Goal: Information Seeking & Learning: Learn about a topic

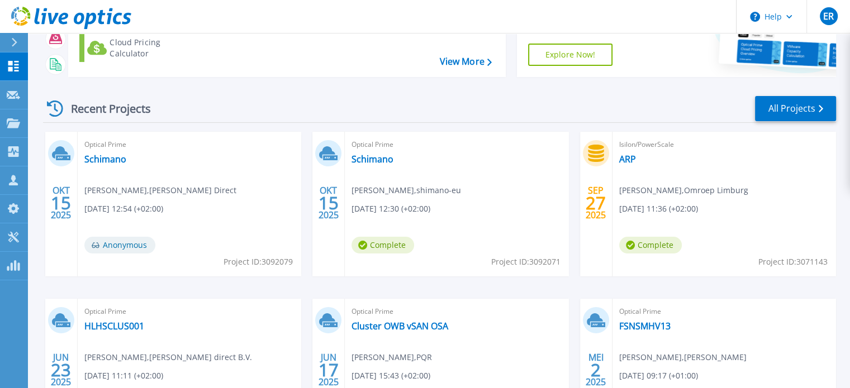
scroll to position [112, 0]
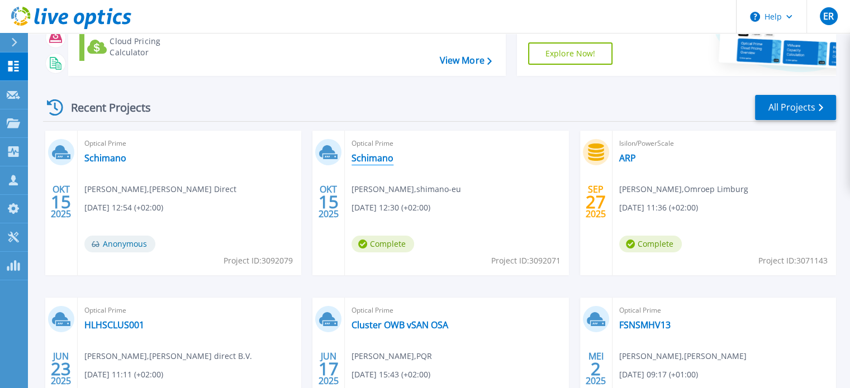
click at [369, 154] on link "Schimano" at bounding box center [372, 157] width 42 height 11
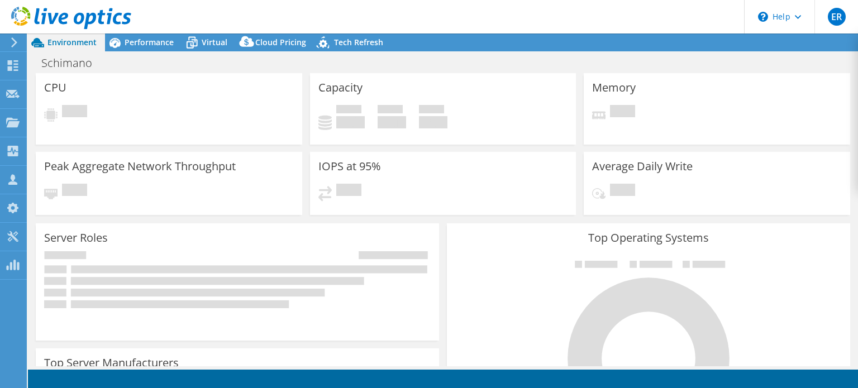
select select "USD"
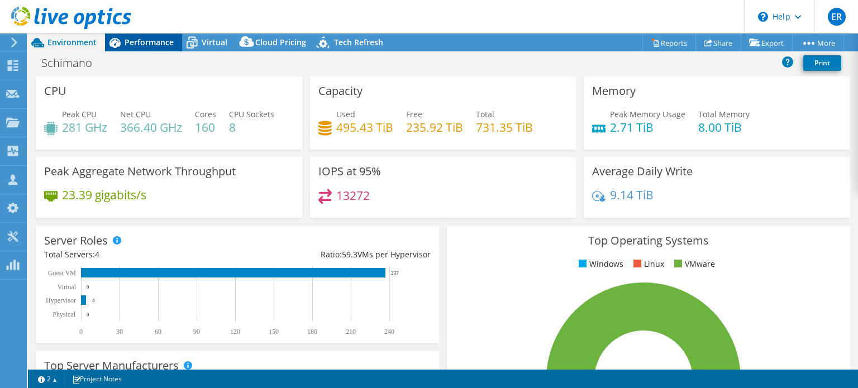
click at [157, 42] on span "Performance" at bounding box center [149, 42] width 49 height 11
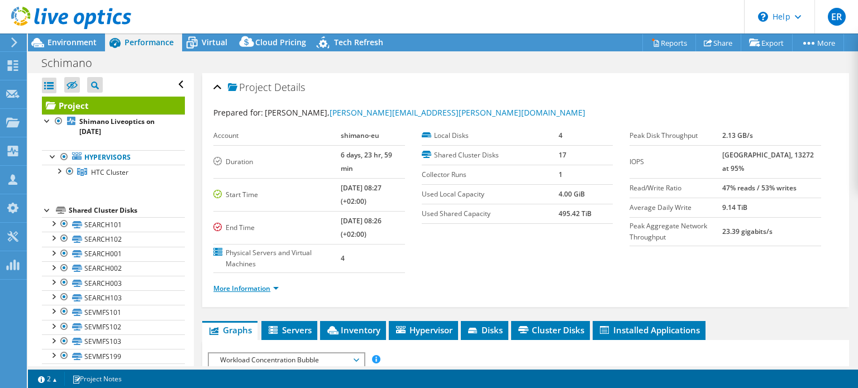
click at [250, 284] on link "More Information" at bounding box center [245, 288] width 65 height 9
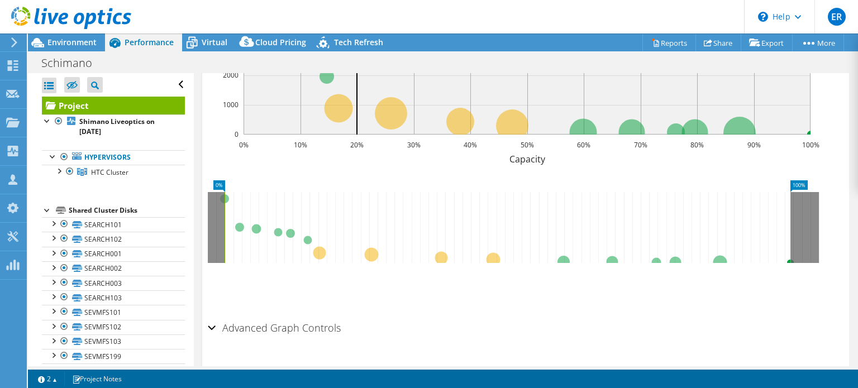
scroll to position [648, 0]
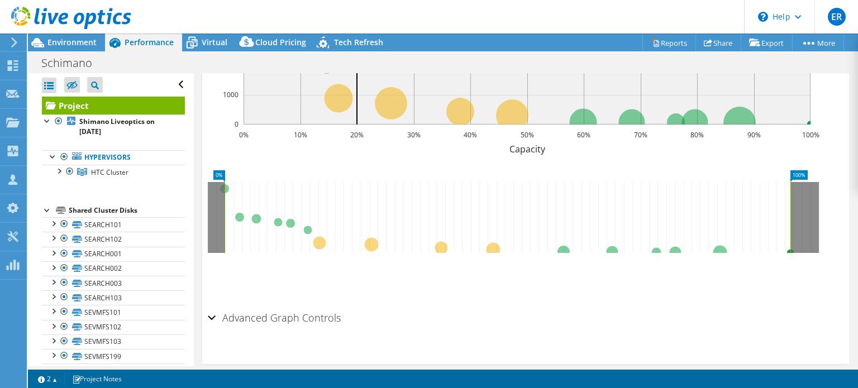
click at [213, 307] on div "Advanced Graph Controls" at bounding box center [526, 319] width 636 height 24
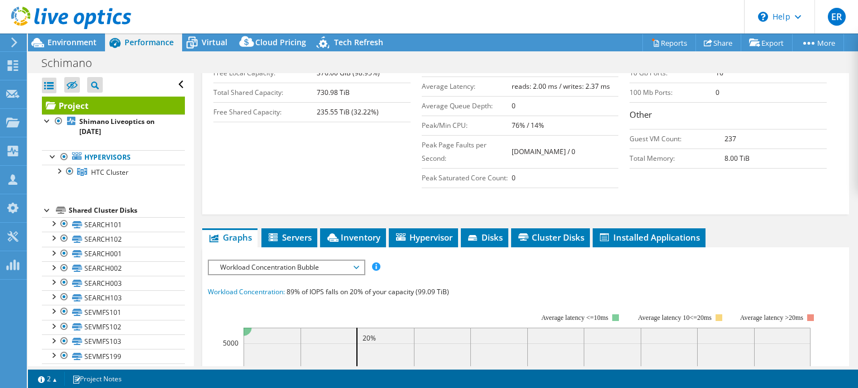
scroll to position [302, 0]
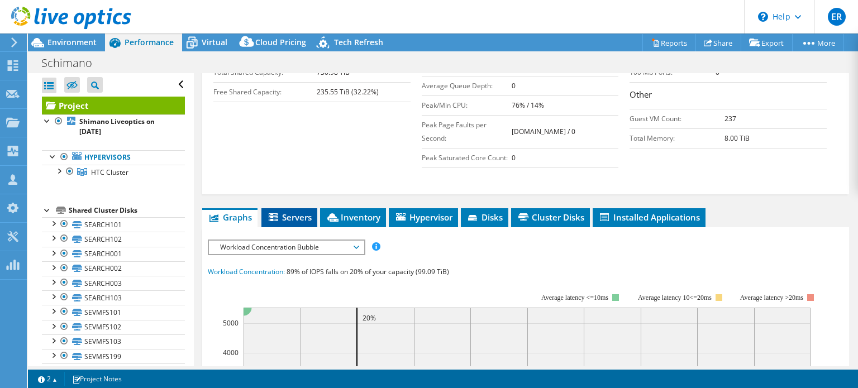
click at [294, 212] on span "Servers" at bounding box center [289, 217] width 45 height 11
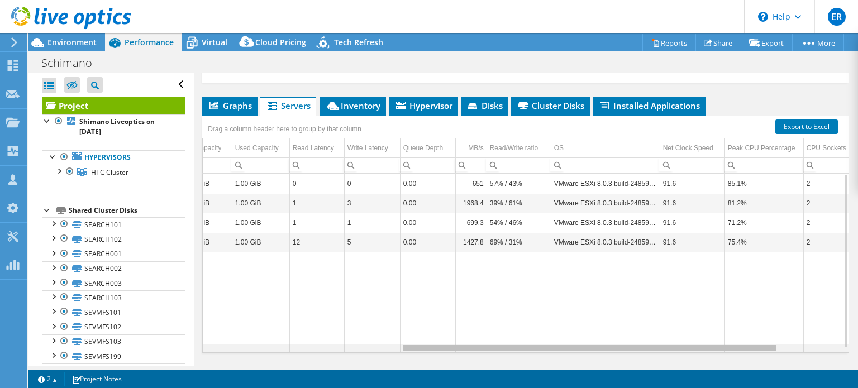
scroll to position [0, 0]
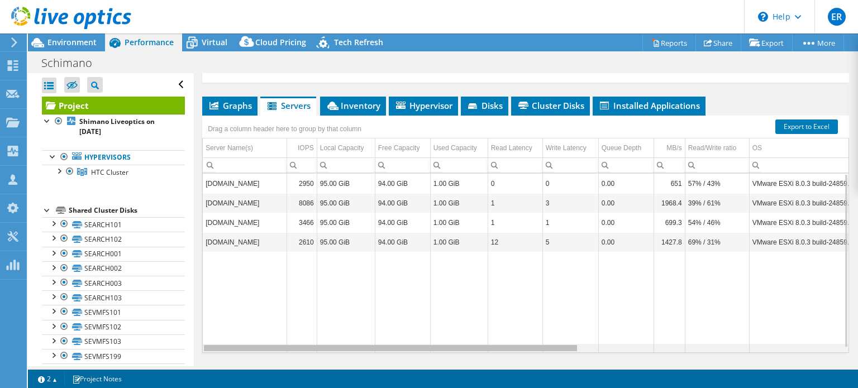
drag, startPoint x: 560, startPoint y: 333, endPoint x: 389, endPoint y: 329, distance: 171.0
click at [389, 329] on body "ER Channel Partner eric reuvers eric.reuvers@pqr.eu Bechtle Direct My Profile L…" at bounding box center [429, 194] width 858 height 388
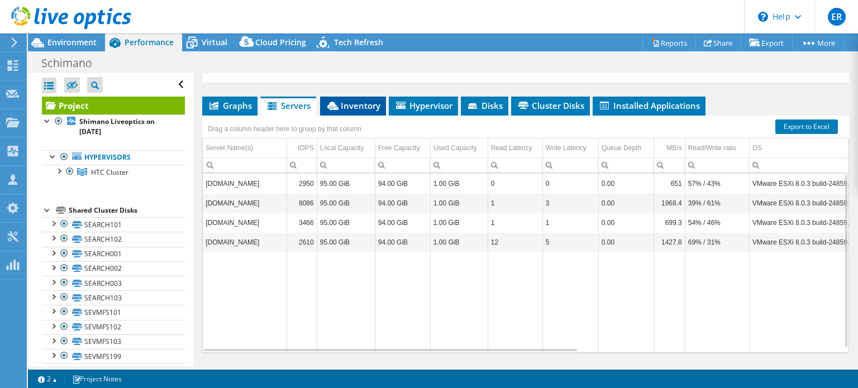
click at [354, 100] on span "Inventory" at bounding box center [353, 105] width 55 height 11
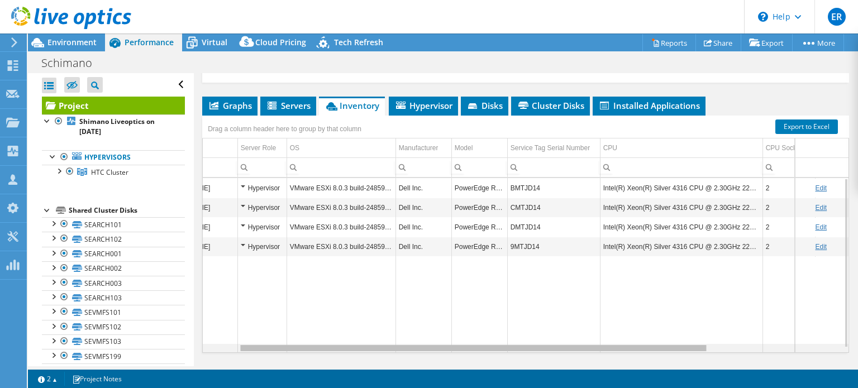
scroll to position [0, 51]
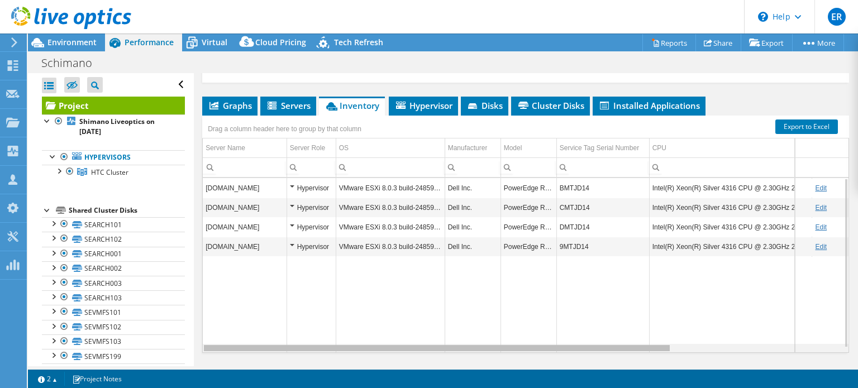
drag, startPoint x: 576, startPoint y: 330, endPoint x: 545, endPoint y: 323, distance: 32.5
click at [545, 323] on body "ER Channel Partner eric reuvers eric.reuvers@pqr.eu Bechtle Direct My Profile L…" at bounding box center [429, 194] width 858 height 388
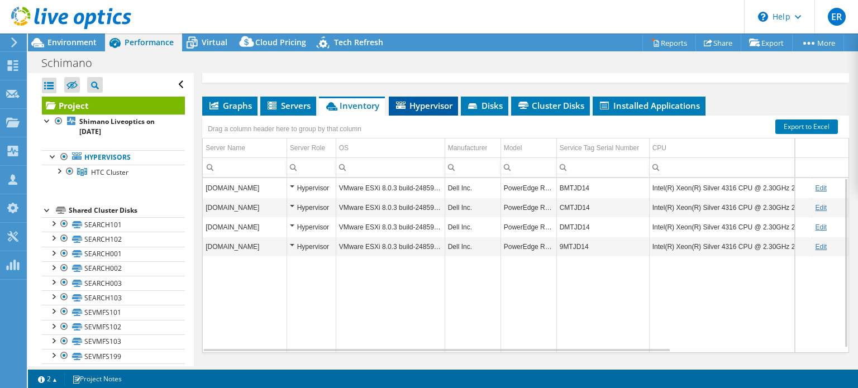
click at [425, 100] on span "Hypervisor" at bounding box center [423, 105] width 58 height 11
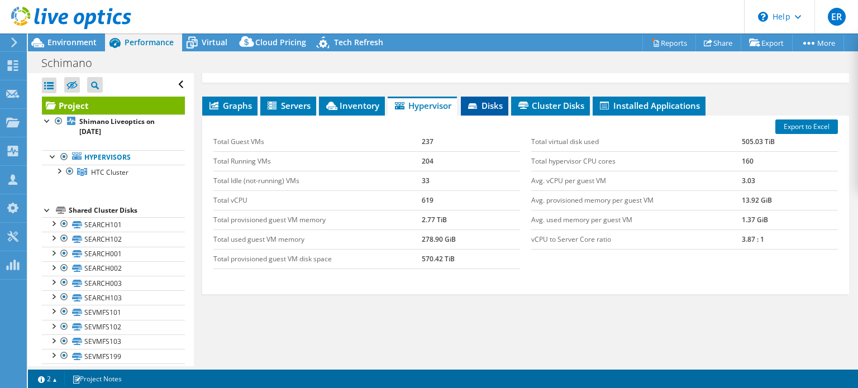
click at [484, 100] on span "Disks" at bounding box center [484, 105] width 36 height 11
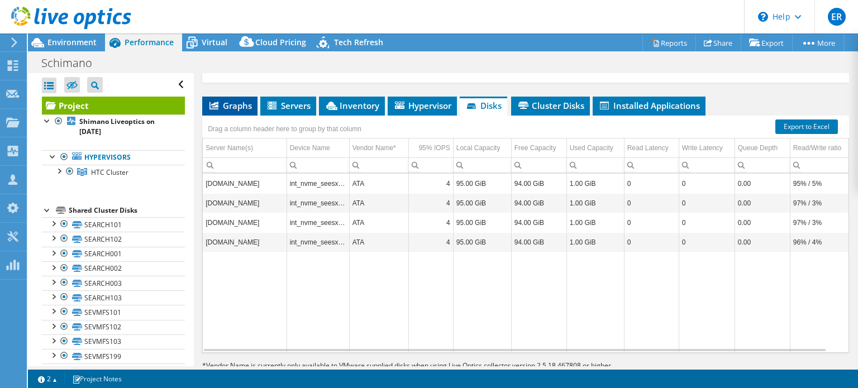
click at [245, 100] on span "Graphs" at bounding box center [230, 105] width 44 height 11
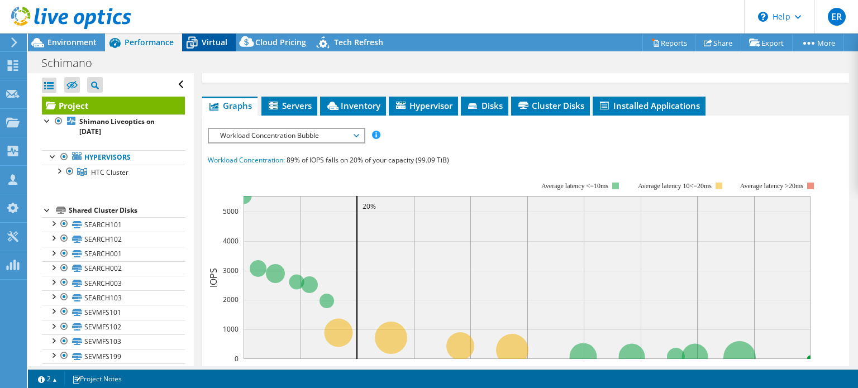
click at [209, 39] on span "Virtual" at bounding box center [215, 42] width 26 height 11
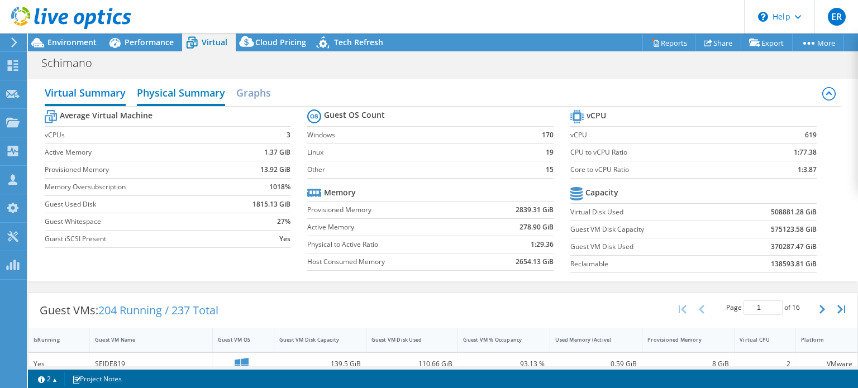
click at [174, 90] on h2 "Physical Summary" at bounding box center [181, 94] width 88 height 25
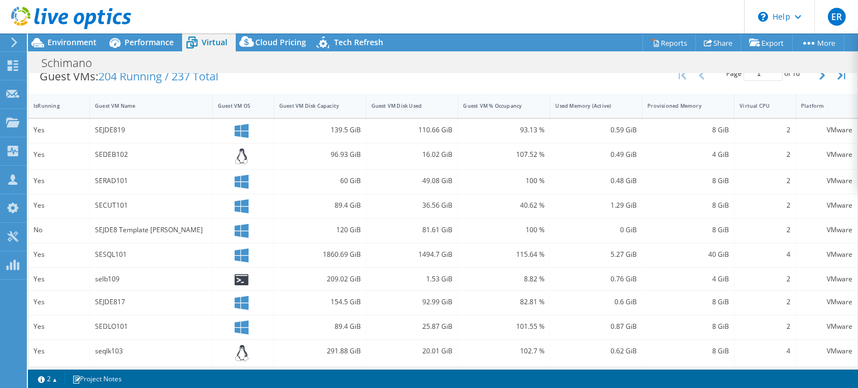
scroll to position [0, 0]
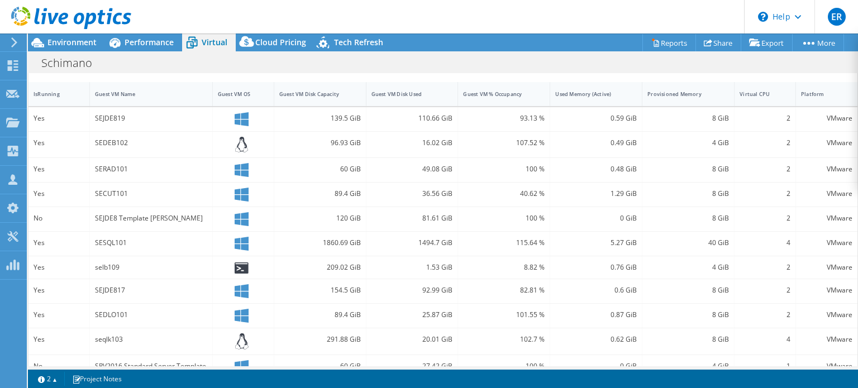
drag, startPoint x: 568, startPoint y: 366, endPoint x: 646, endPoint y: 368, distance: 77.7
click at [645, 368] on div "Project Actions Project Actions Reports Share Export vSAN ReadyNode Sizer" at bounding box center [443, 211] width 830 height 355
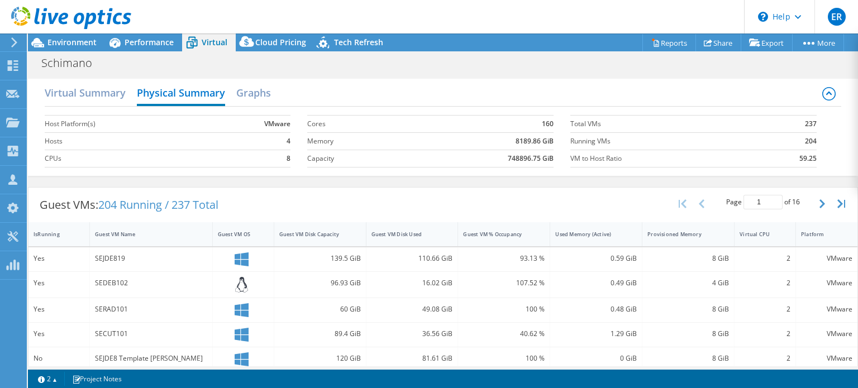
scroll to position [636, 0]
click at [92, 88] on h2 "Virtual Summary" at bounding box center [85, 94] width 81 height 25
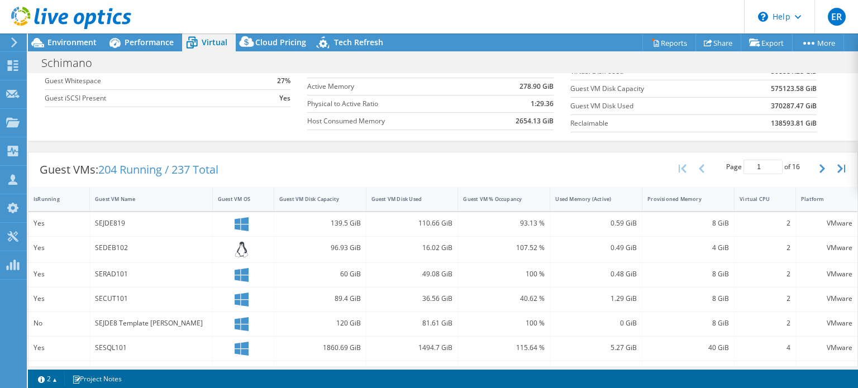
scroll to position [136, 0]
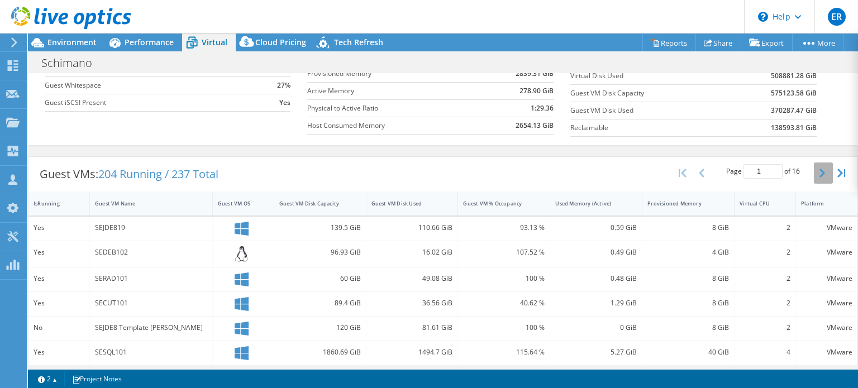
click at [818, 169] on button "button" at bounding box center [823, 173] width 19 height 21
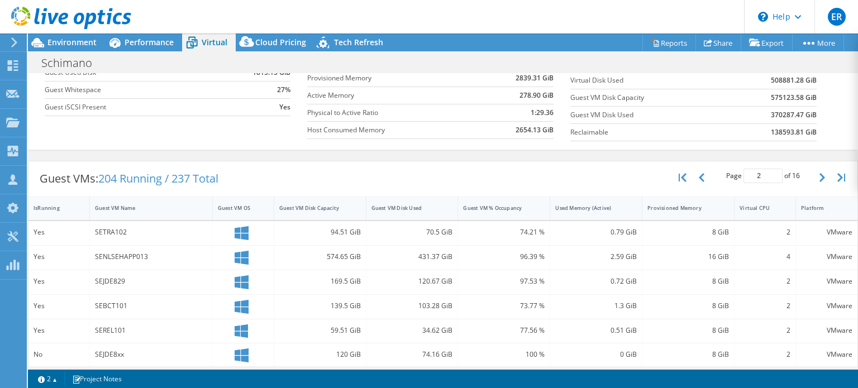
scroll to position [188, 0]
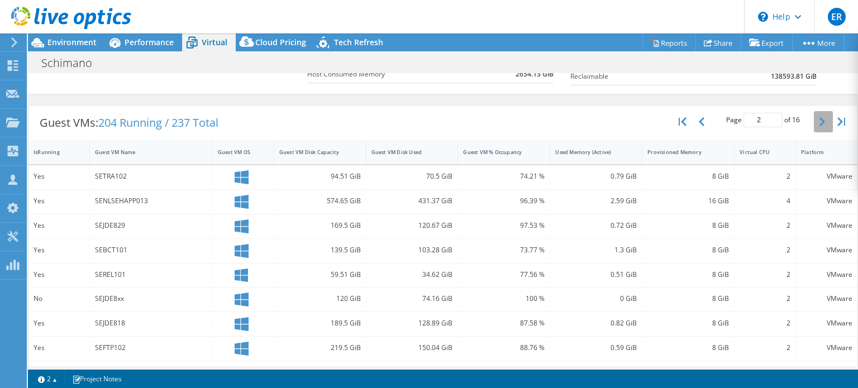
click at [819, 117] on icon "button" at bounding box center [822, 121] width 6 height 9
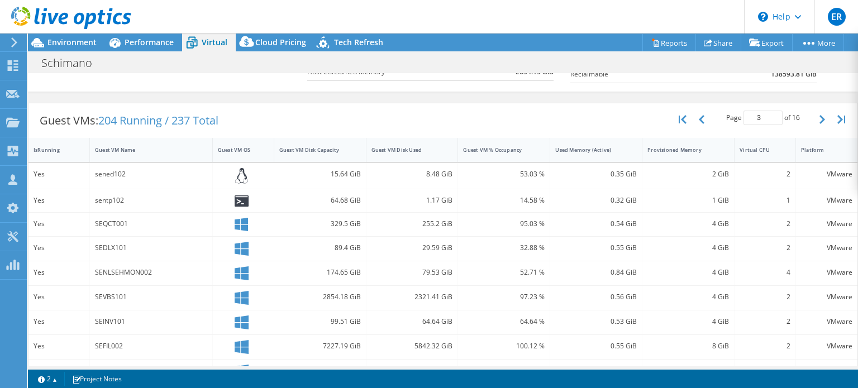
scroll to position [134, 0]
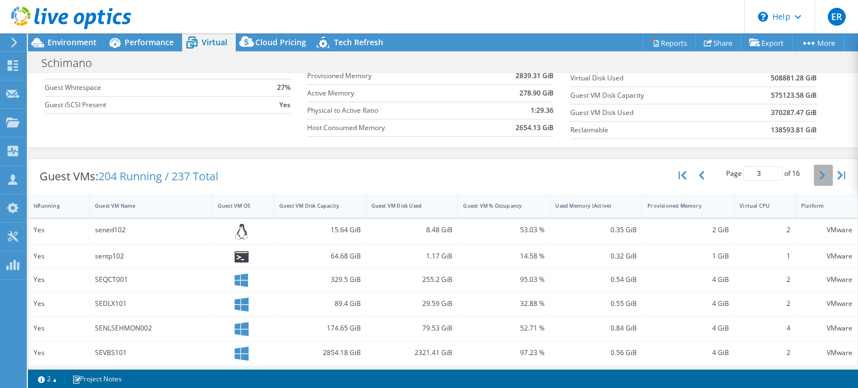
click at [819, 171] on icon "button" at bounding box center [822, 175] width 6 height 9
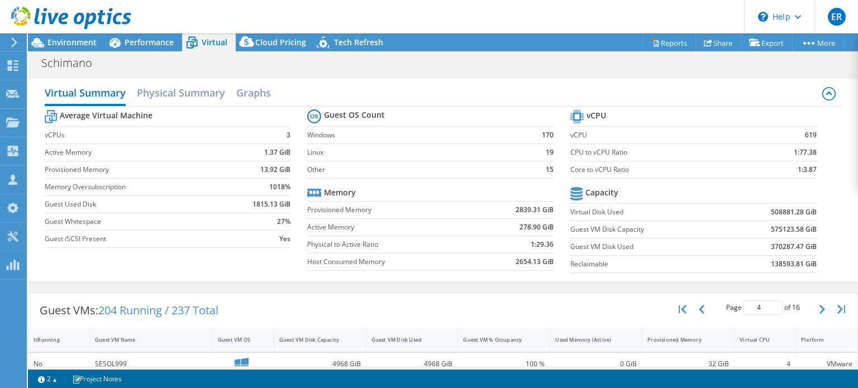
scroll to position [524, 0]
click at [819, 305] on icon "button" at bounding box center [822, 309] width 6 height 9
type input "5"
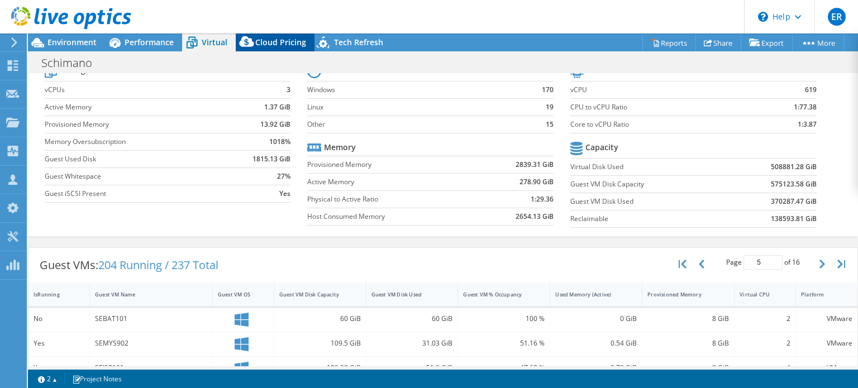
scroll to position [0, 0]
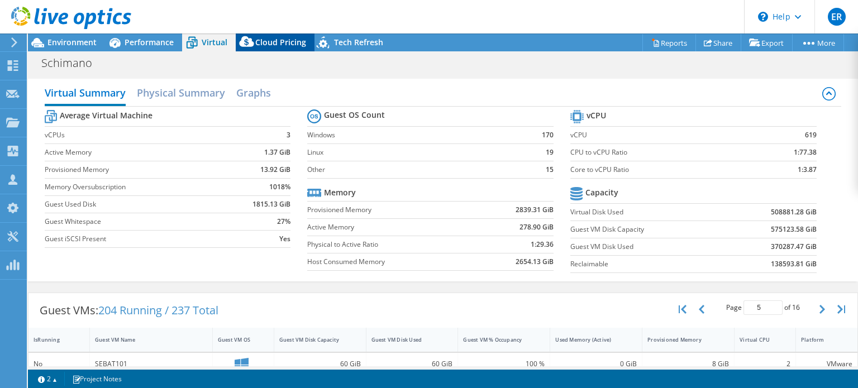
click at [279, 40] on span "Cloud Pricing" at bounding box center [280, 42] width 51 height 11
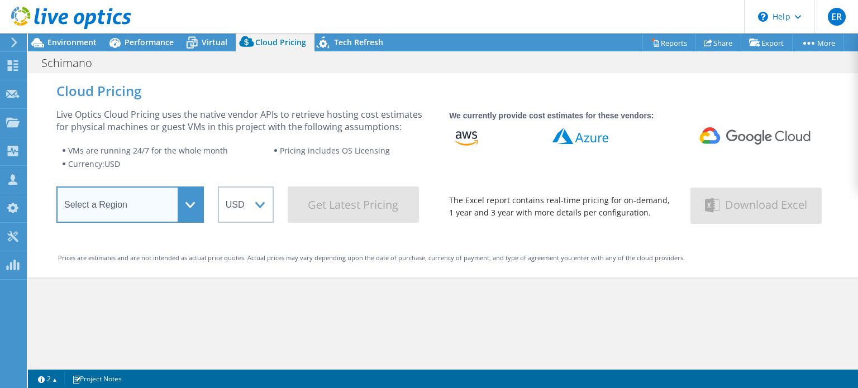
click at [147, 209] on select "Select a Region Asia Pacific (Hong Kong) Asia Pacific (Mumbai) Asia Pacific (Se…" at bounding box center [129, 205] width 147 height 36
select select "EUFrankfurt"
click at [56, 190] on select "Select a Region Asia Pacific (Hong Kong) Asia Pacific (Mumbai) Asia Pacific (Se…" at bounding box center [129, 205] width 147 height 36
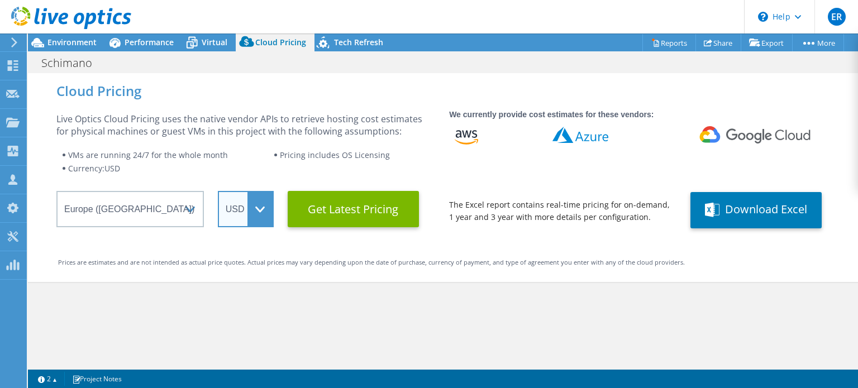
click at [255, 202] on select "ARS AUD BRL CAD CHF CLP CNY DKK EUR GBP HKD HUF INR JPY MXN MYR NOK NZD PEN SEK…" at bounding box center [246, 209] width 56 height 36
click at [218, 191] on select "ARS AUD BRL CAD CHF CLP CNY DKK EUR GBP HKD HUF INR JPY MXN MYR NOK NZD PEN SEK…" at bounding box center [246, 209] width 56 height 36
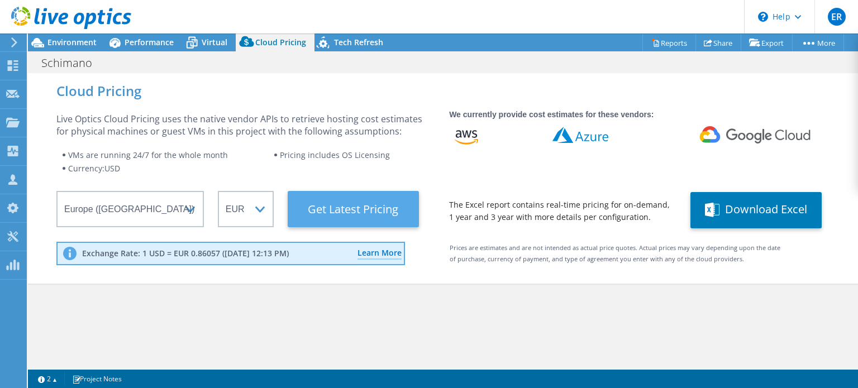
click at [343, 203] on Latest "Get Latest Pricing" at bounding box center [353, 209] width 131 height 36
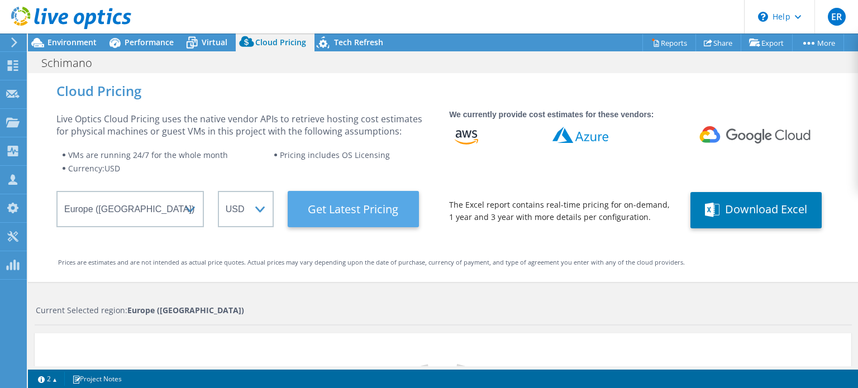
select select "EUR"
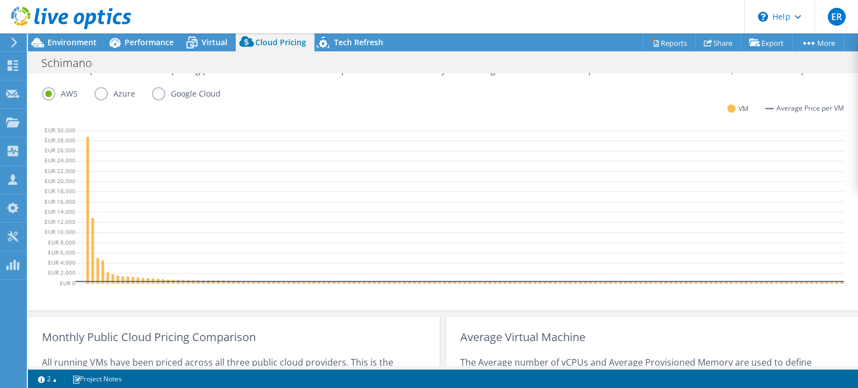
scroll to position [255, 0]
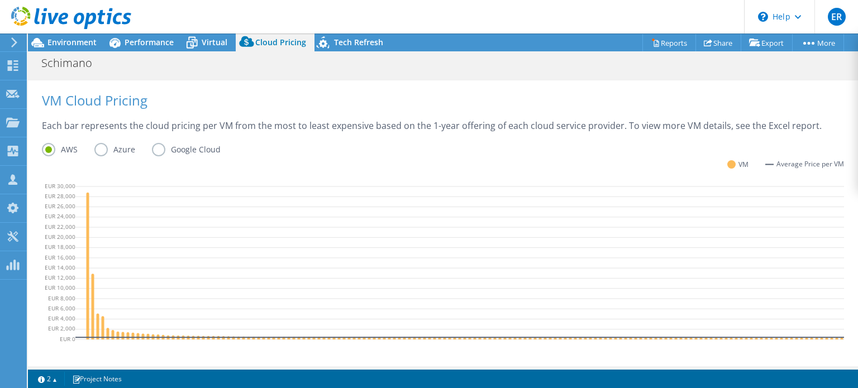
click at [100, 149] on label "Azure" at bounding box center [123, 149] width 58 height 13
click at [0, 0] on input "Azure" at bounding box center [0, 0] width 0 height 0
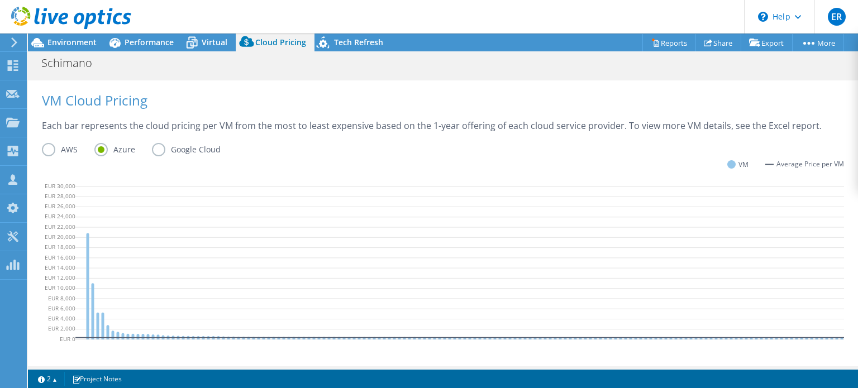
click at [47, 149] on label "AWS" at bounding box center [68, 149] width 53 height 13
click at [0, 0] on input "AWS" at bounding box center [0, 0] width 0 height 0
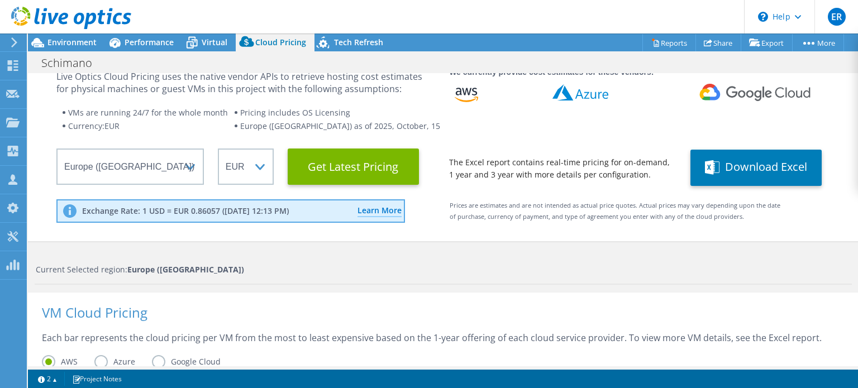
scroll to position [0, 0]
